Goal: Task Accomplishment & Management: Complete application form

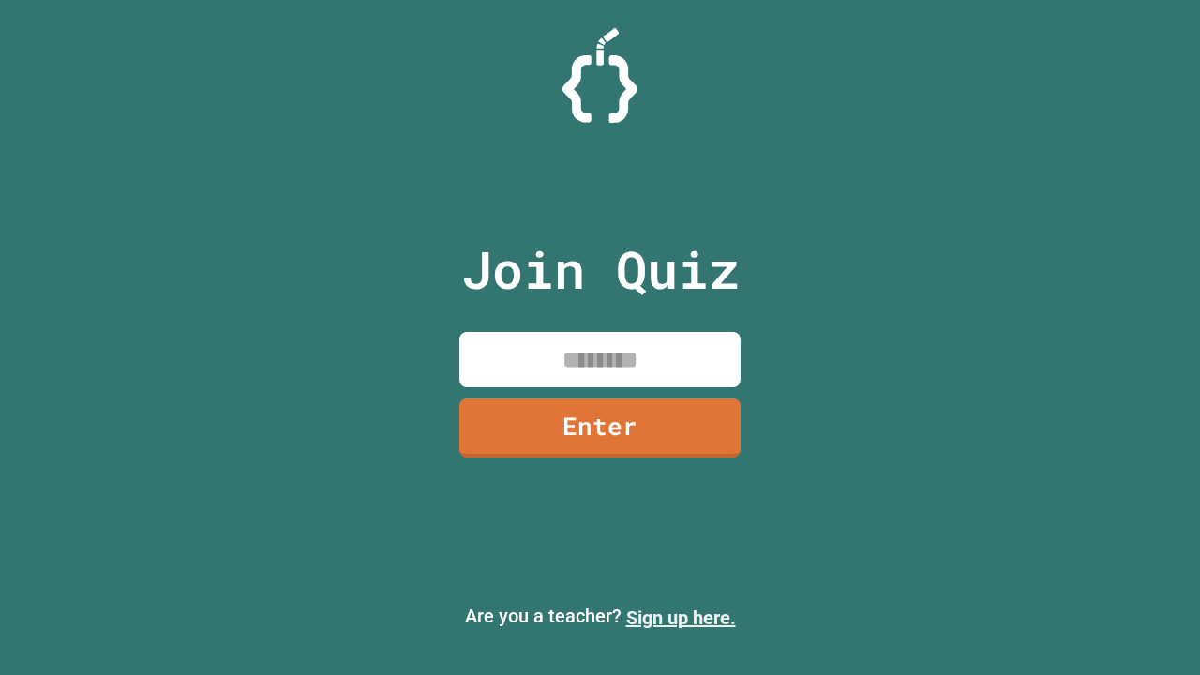
click at [681, 618] on link "Sign up here." at bounding box center [681, 617] width 110 height 22
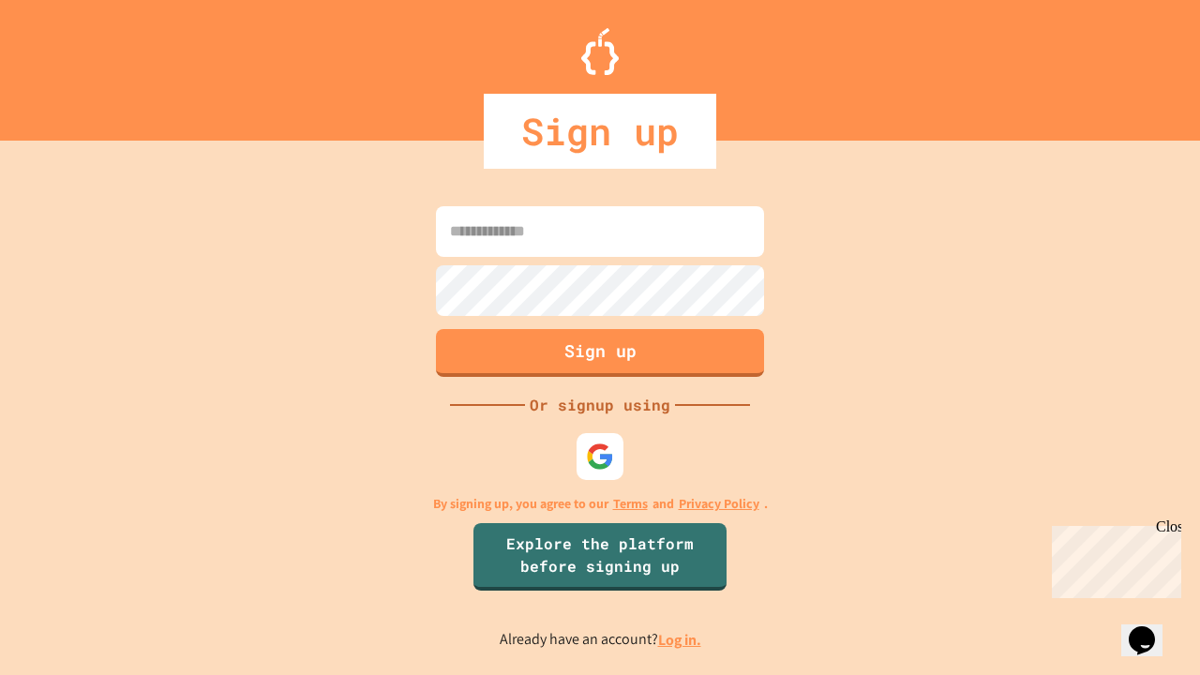
click at [681, 639] on link "Log in." at bounding box center [679, 640] width 43 height 20
